Goal: Information Seeking & Learning: Learn about a topic

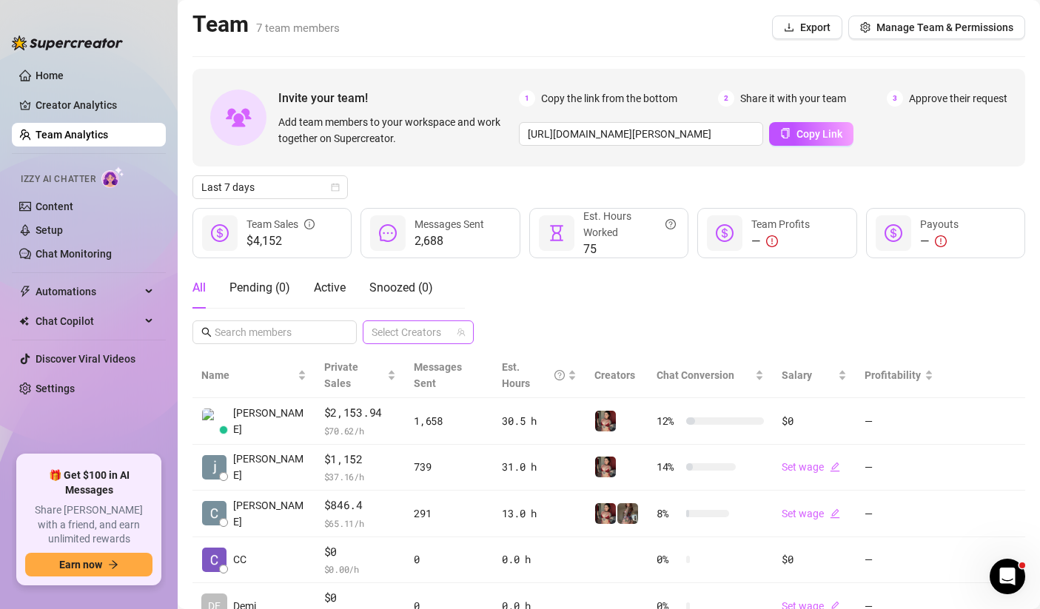
click at [420, 321] on div "Select Creators" at bounding box center [418, 332] width 111 height 24
click at [387, 405] on span "Select tree node" at bounding box center [393, 405] width 12 height 12
click at [605, 315] on div "All Pending ( 0 ) Active Snoozed ( 0 ) 1 Accounts" at bounding box center [608, 305] width 833 height 77
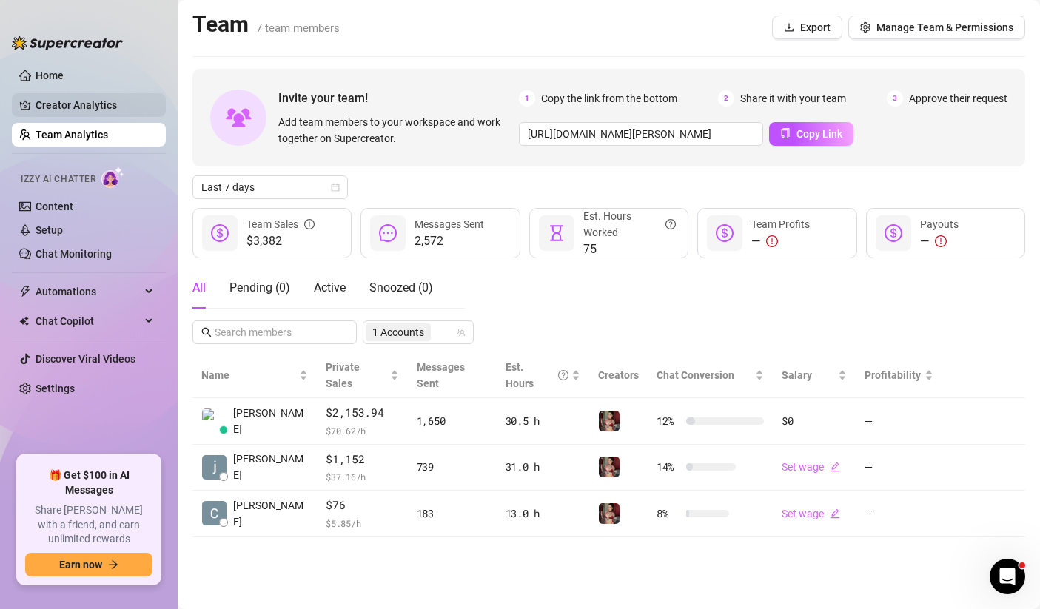
click at [138, 105] on link "Creator Analytics" at bounding box center [95, 105] width 118 height 24
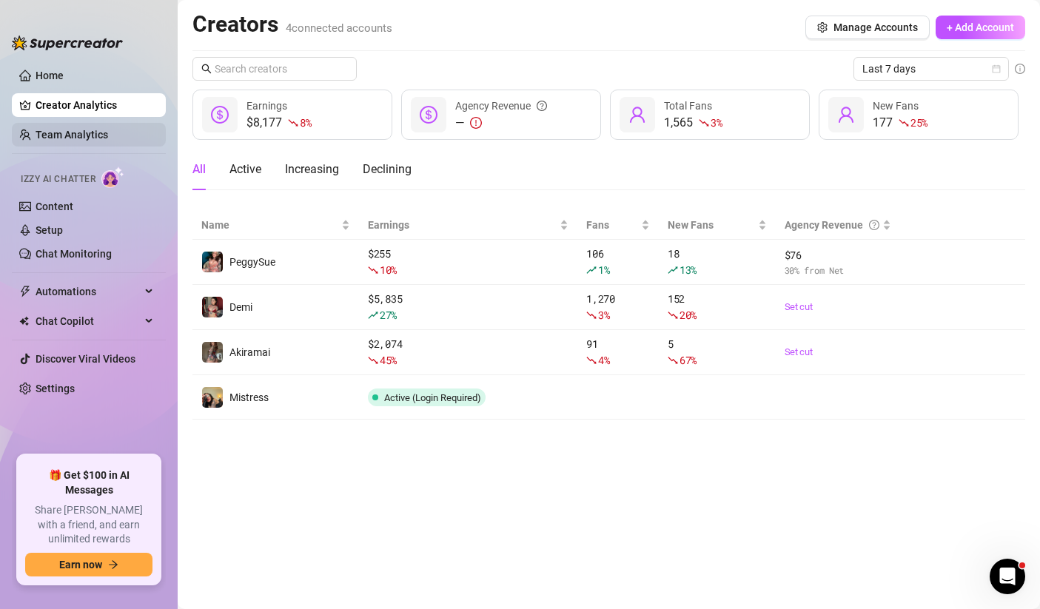
click at [77, 138] on link "Team Analytics" at bounding box center [72, 135] width 73 height 12
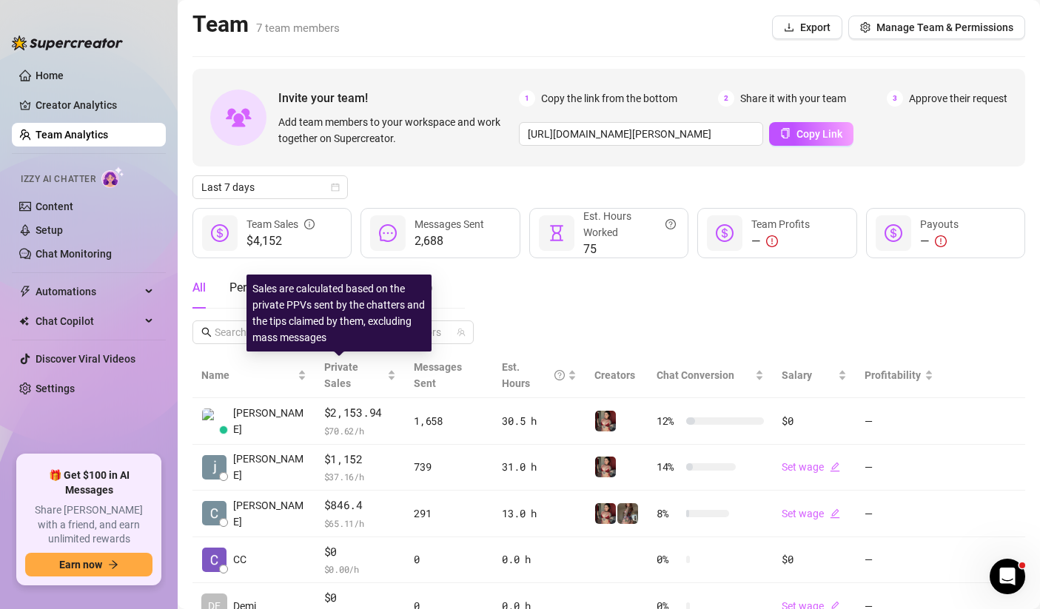
click at [407, 329] on div "Sales are calculated based on the private PPVs sent by the chatters and the tip…" at bounding box center [338, 313] width 185 height 77
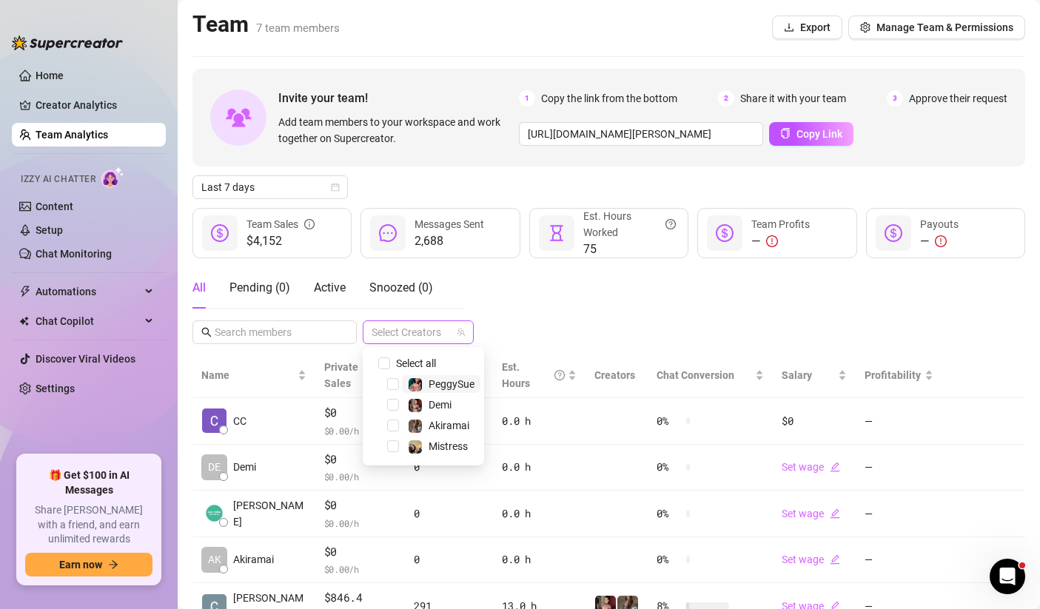
click at [443, 332] on div at bounding box center [411, 332] width 90 height 21
click at [388, 386] on span "Select tree node" at bounding box center [393, 384] width 12 height 12
click at [531, 312] on div "All Pending ( 0 ) Active Snoozed ( 0 ) 1 Accounts" at bounding box center [608, 305] width 833 height 77
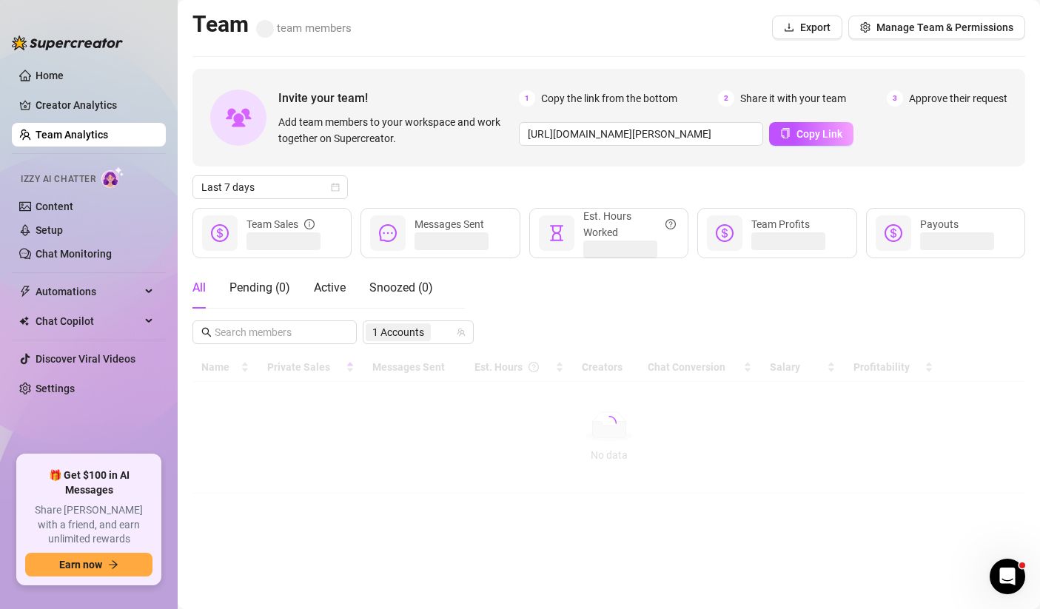
click at [531, 312] on div "All Pending ( 0 ) Active Snoozed ( 0 ) 1 Accounts" at bounding box center [608, 305] width 833 height 77
